Goal: Task Accomplishment & Management: Check status

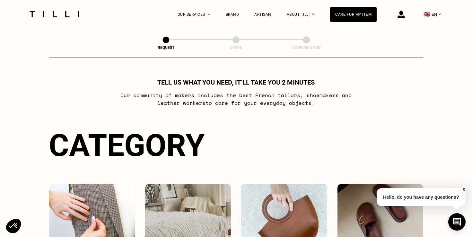
click at [392, 15] on div at bounding box center [391, 14] width 28 height 29
click at [400, 15] on img at bounding box center [401, 15] width 7 height 8
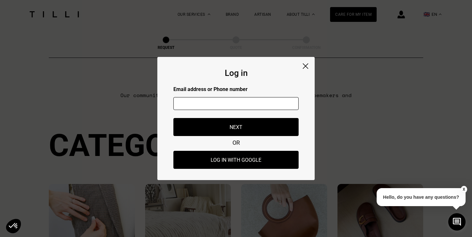
click at [306, 68] on img at bounding box center [305, 65] width 5 height 5
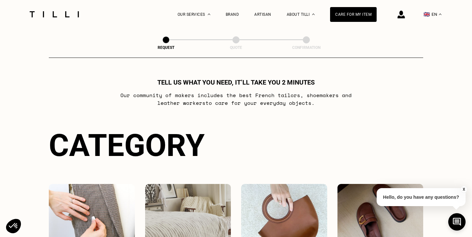
click at [402, 18] on div at bounding box center [401, 14] width 7 height 29
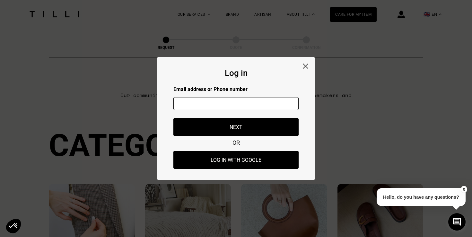
click at [227, 106] on input "text" at bounding box center [235, 103] width 125 height 13
type input "[EMAIL_ADDRESS][DOMAIN_NAME]"
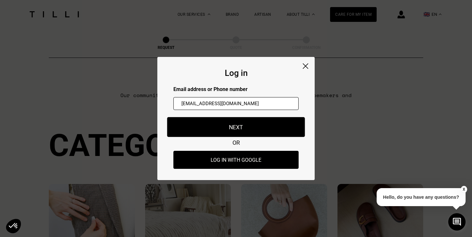
click at [227, 123] on button "Next" at bounding box center [236, 127] width 138 height 20
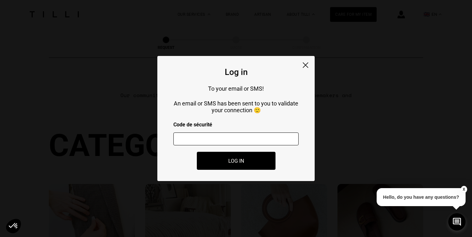
click at [225, 135] on input "number" at bounding box center [235, 138] width 125 height 13
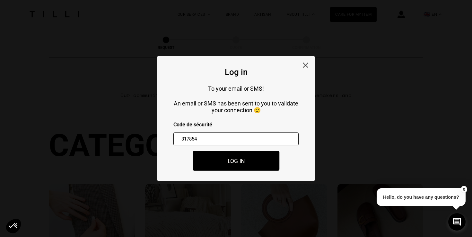
type input "317854"
click at [223, 163] on button "Log in" at bounding box center [236, 161] width 87 height 20
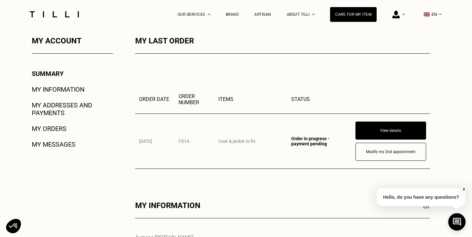
scroll to position [79, 0]
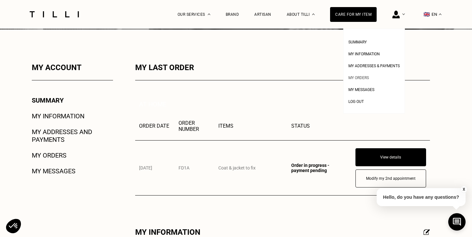
click at [361, 79] on span "My orders" at bounding box center [358, 77] width 21 height 4
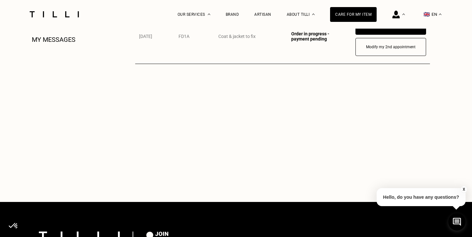
scroll to position [172, 0]
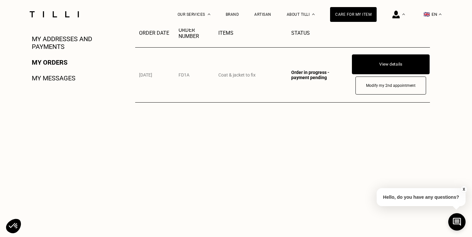
click at [368, 66] on button "View details" at bounding box center [391, 64] width 78 height 20
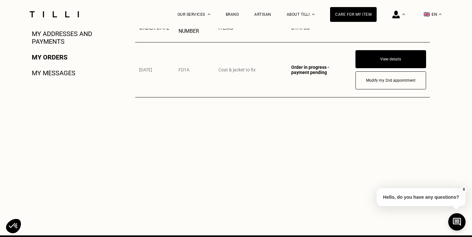
scroll to position [202, 0]
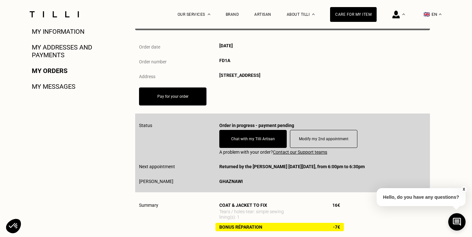
scroll to position [183, 0]
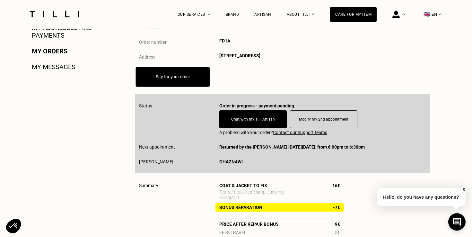
click at [171, 76] on link "Pay for your order" at bounding box center [173, 76] width 34 height 5
